Goal: Transaction & Acquisition: Subscribe to service/newsletter

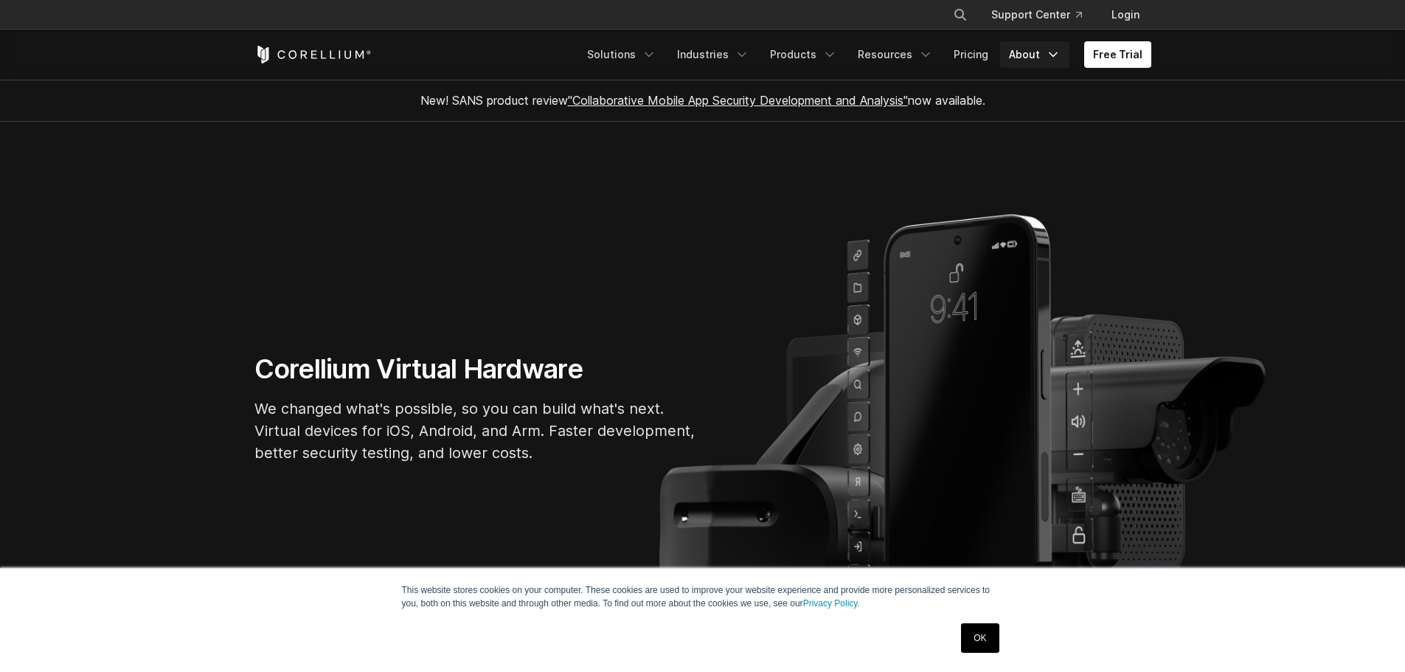
click at [1049, 47] on icon "Navigation Menu" at bounding box center [1053, 54] width 15 height 15
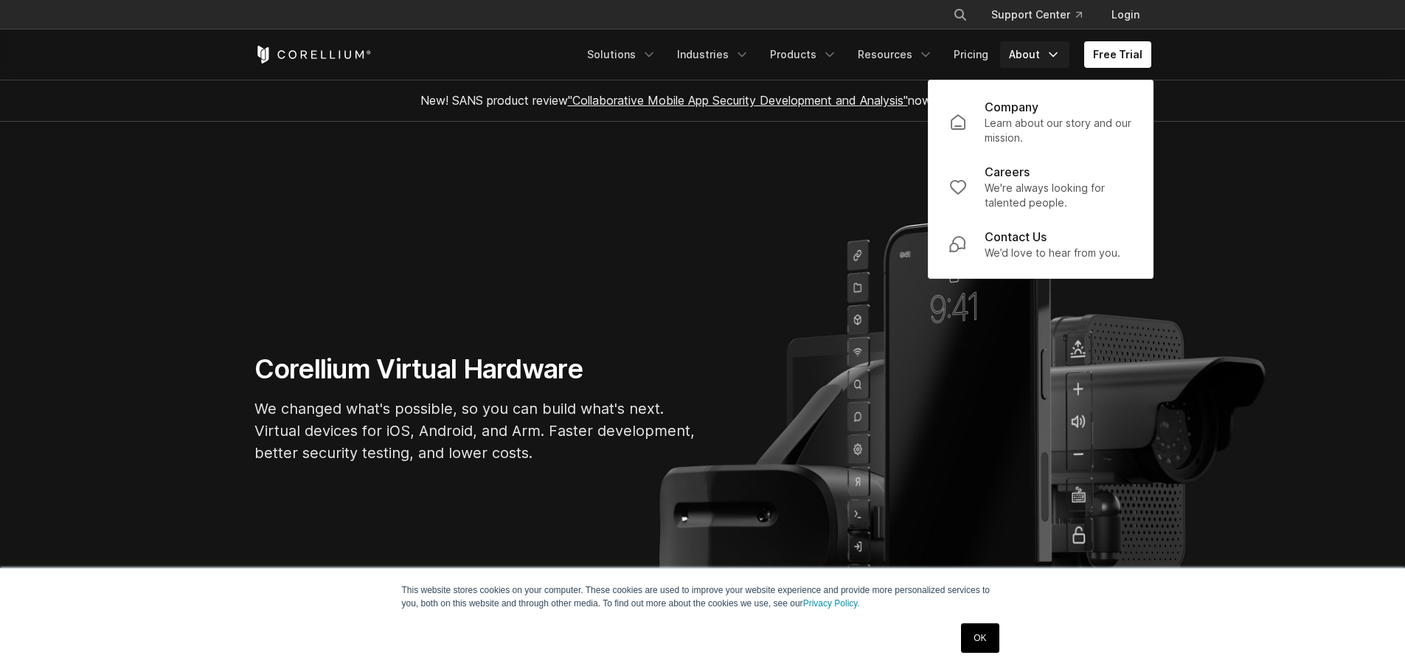
click at [691, 136] on section "Corellium Virtual Hardware We changed what's possible, so you can build what's …" at bounding box center [702, 414] width 1405 height 585
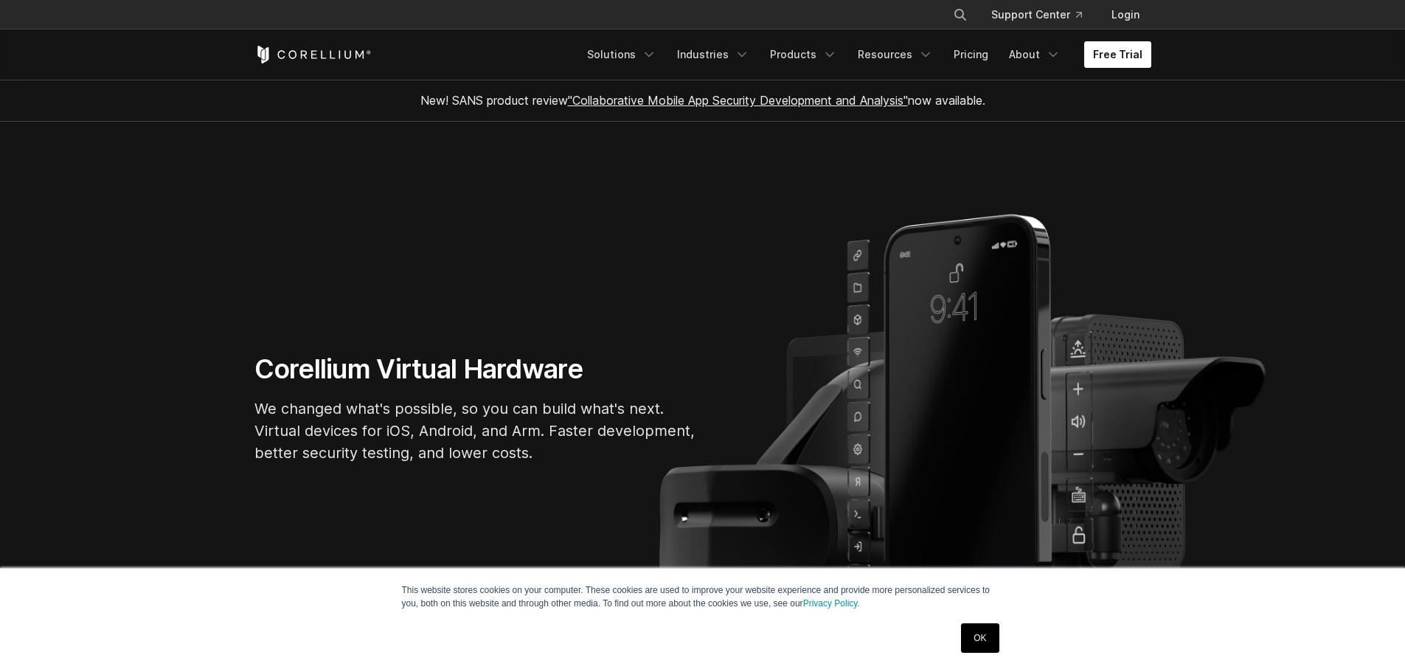
click at [1143, 49] on link "Free Trial" at bounding box center [1117, 54] width 67 height 27
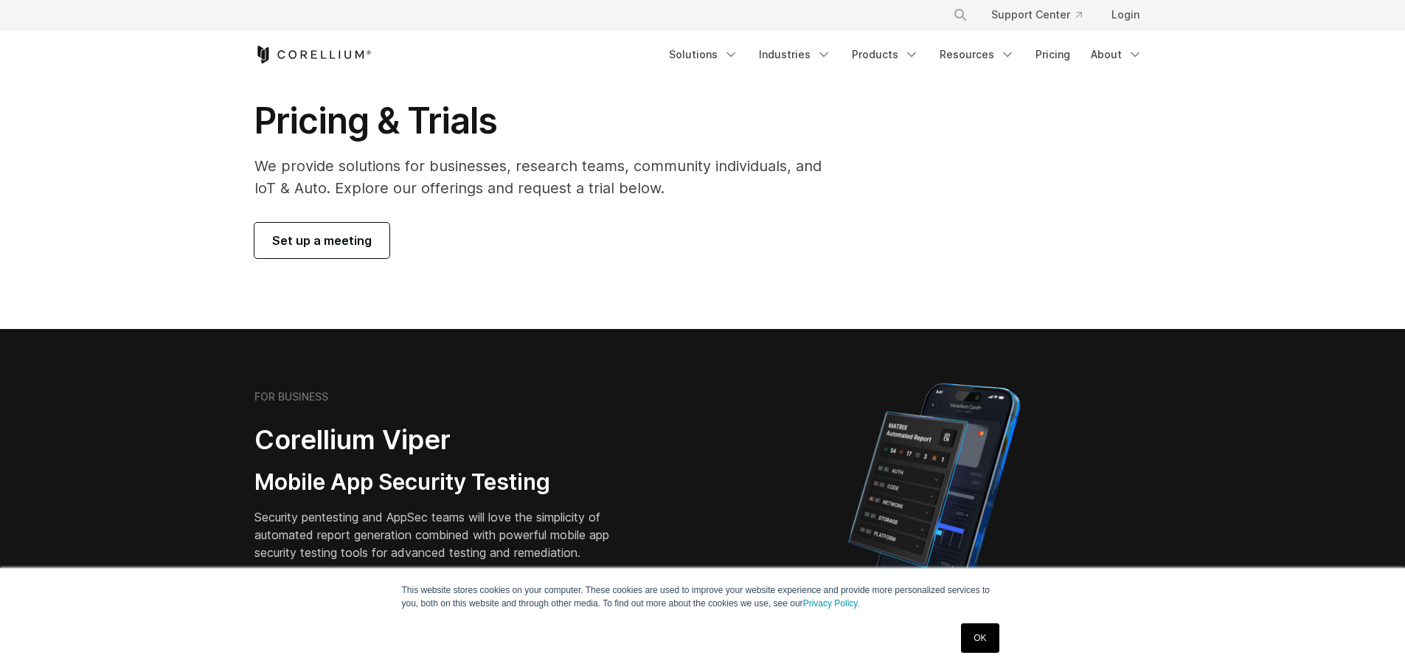
scroll to position [148, 0]
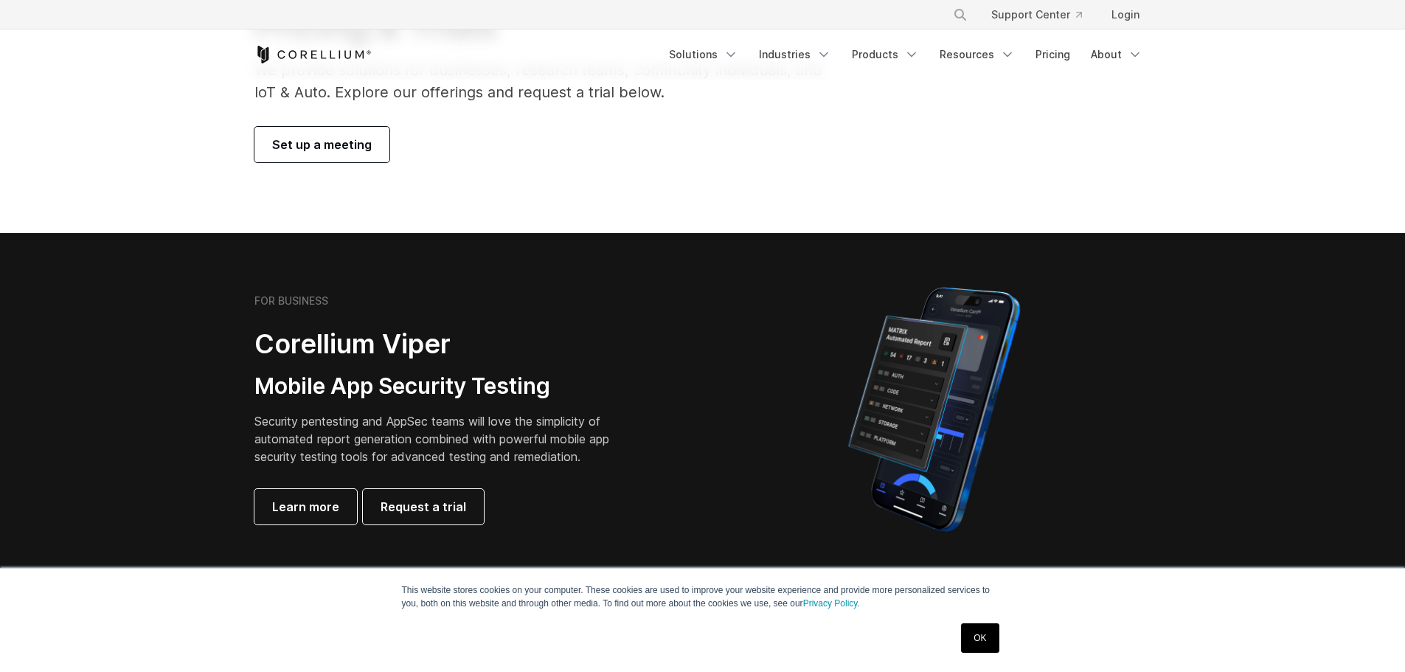
click at [306, 148] on span "Set up a meeting" at bounding box center [322, 145] width 100 height 18
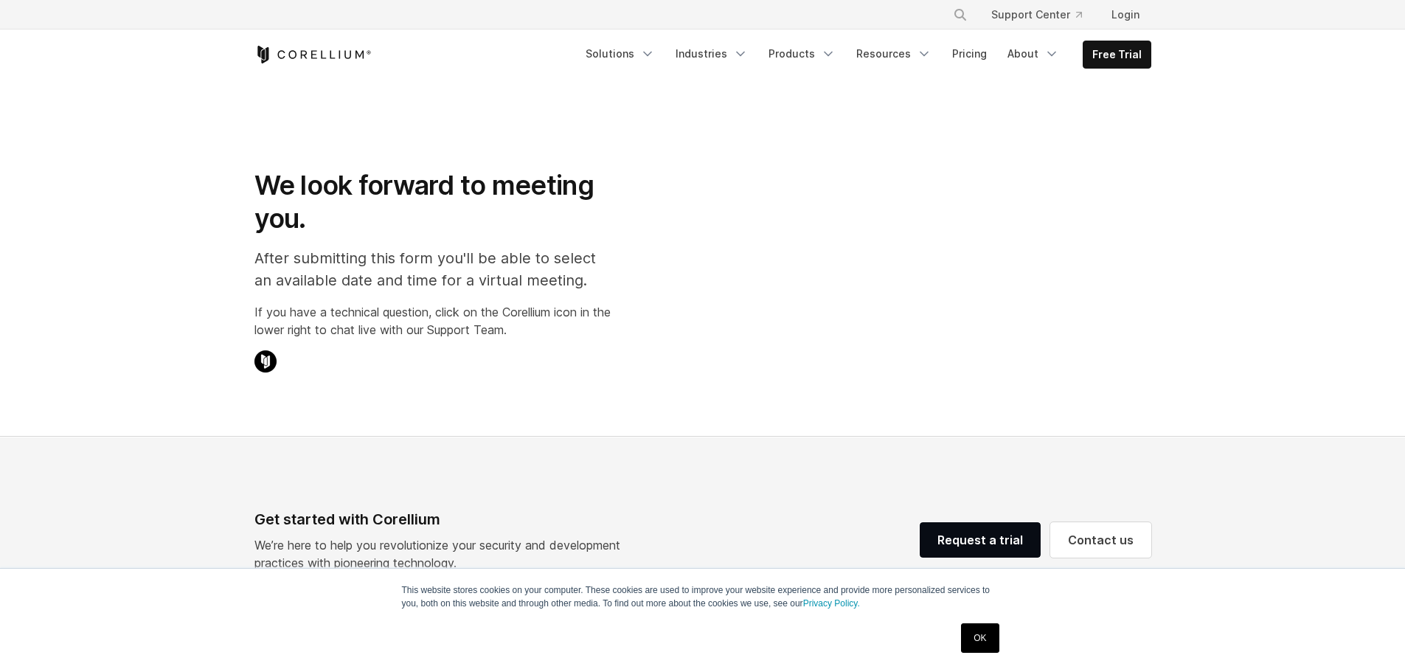
select select "**"
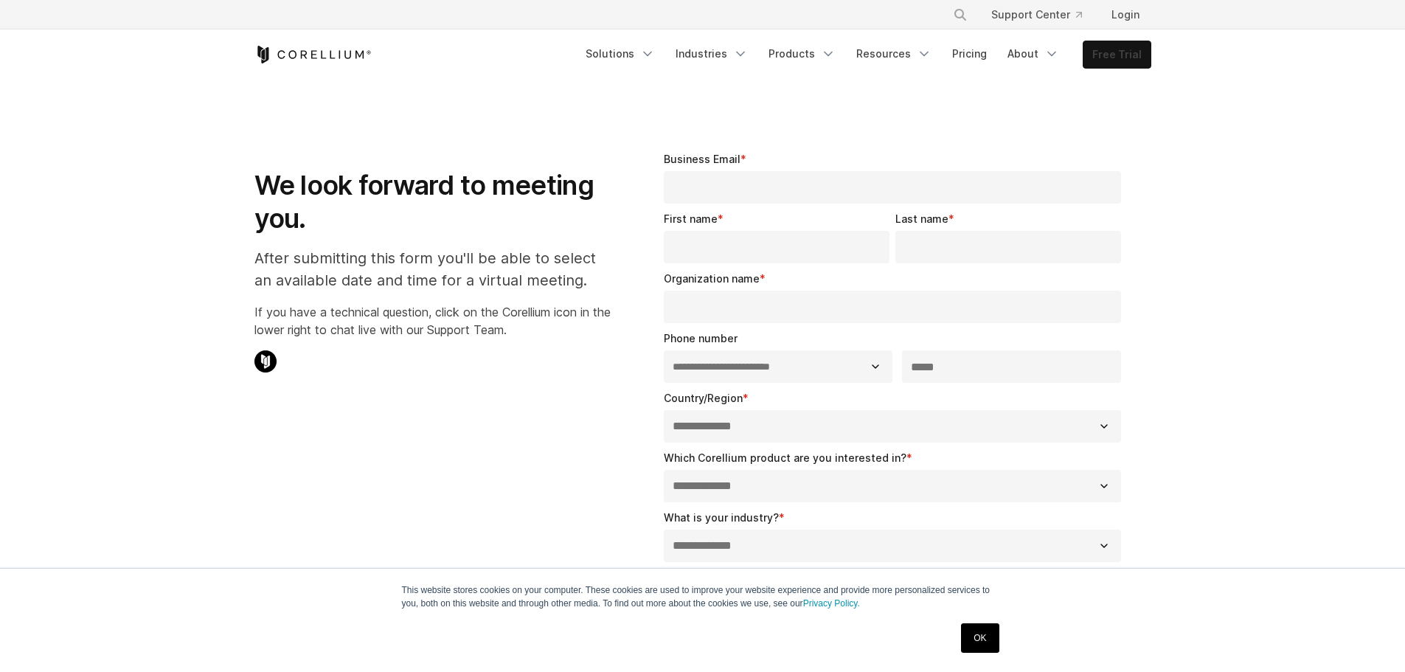
click at [1134, 64] on link "Free Trial" at bounding box center [1117, 54] width 67 height 27
